Goal: Navigation & Orientation: Find specific page/section

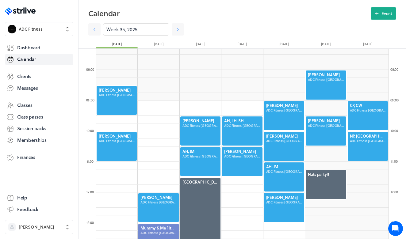
scroll to position [736, 293]
click at [176, 31] on icon at bounding box center [178, 29] width 6 height 6
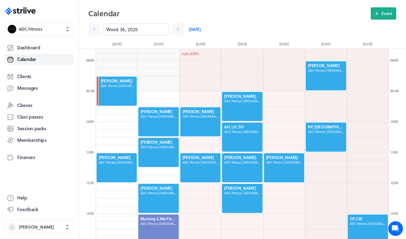
scroll to position [293, 0]
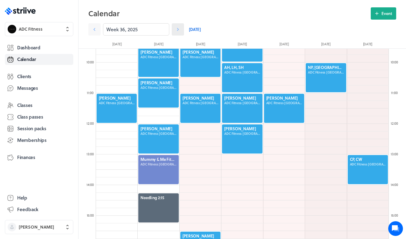
click at [180, 28] on icon at bounding box center [178, 29] width 6 height 6
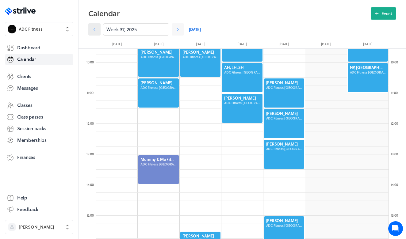
click at [98, 29] on link at bounding box center [94, 29] width 12 height 12
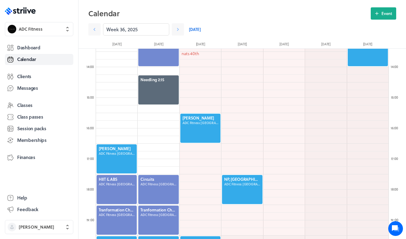
scroll to position [416, 0]
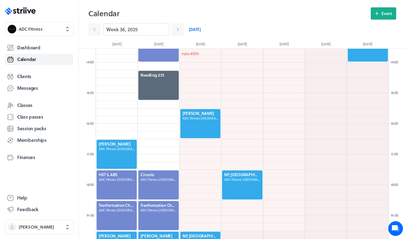
click at [195, 26] on link "[DATE]" at bounding box center [195, 29] width 12 height 12
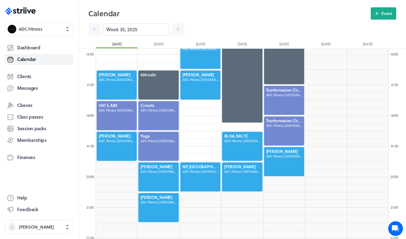
scroll to position [486, 0]
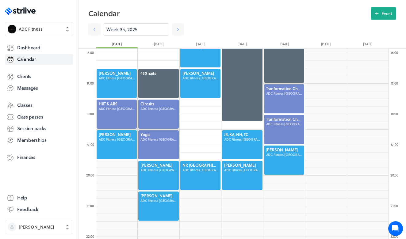
click at [119, 86] on div at bounding box center [116, 83] width 41 height 30
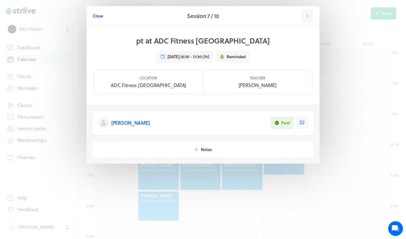
click at [98, 17] on span "Close" at bounding box center [98, 16] width 10 height 6
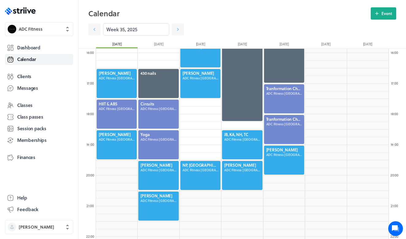
click at [113, 107] on div at bounding box center [116, 114] width 41 height 30
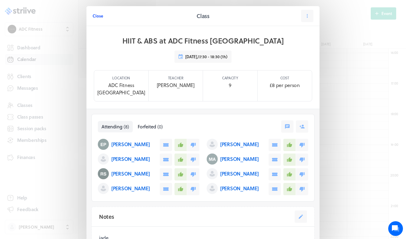
click at [97, 15] on span "Close" at bounding box center [98, 16] width 10 height 6
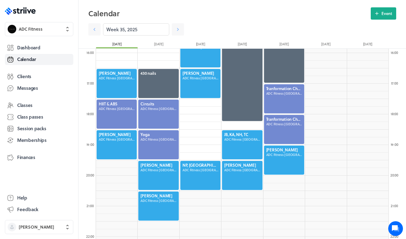
click at [111, 143] on div at bounding box center [116, 145] width 41 height 30
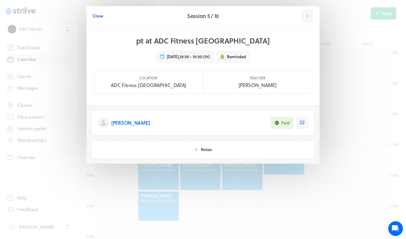
click at [100, 18] on span "Close" at bounding box center [98, 16] width 10 height 6
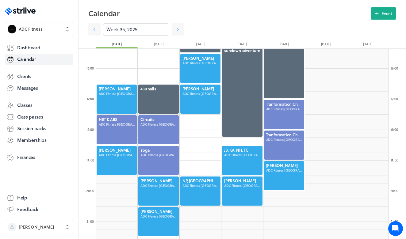
scroll to position [464, 0]
